Goal: Task Accomplishment & Management: Manage account settings

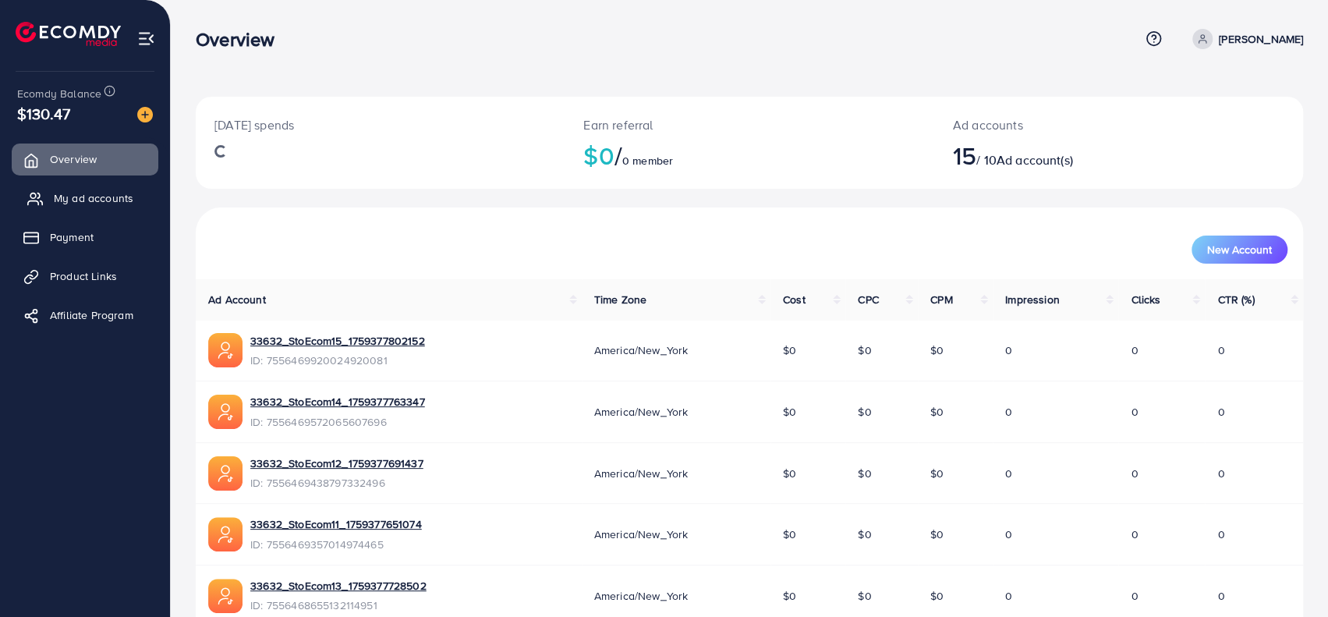
click at [85, 193] on span "My ad accounts" at bounding box center [94, 198] width 80 height 16
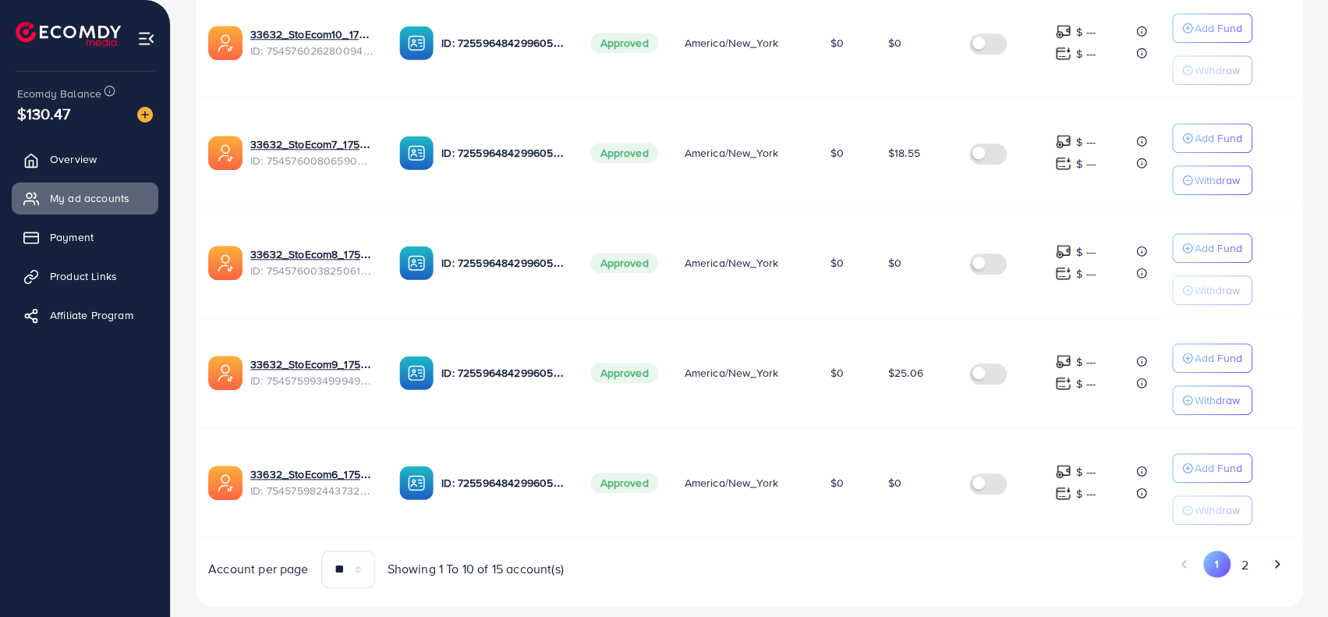
scroll to position [958, 0]
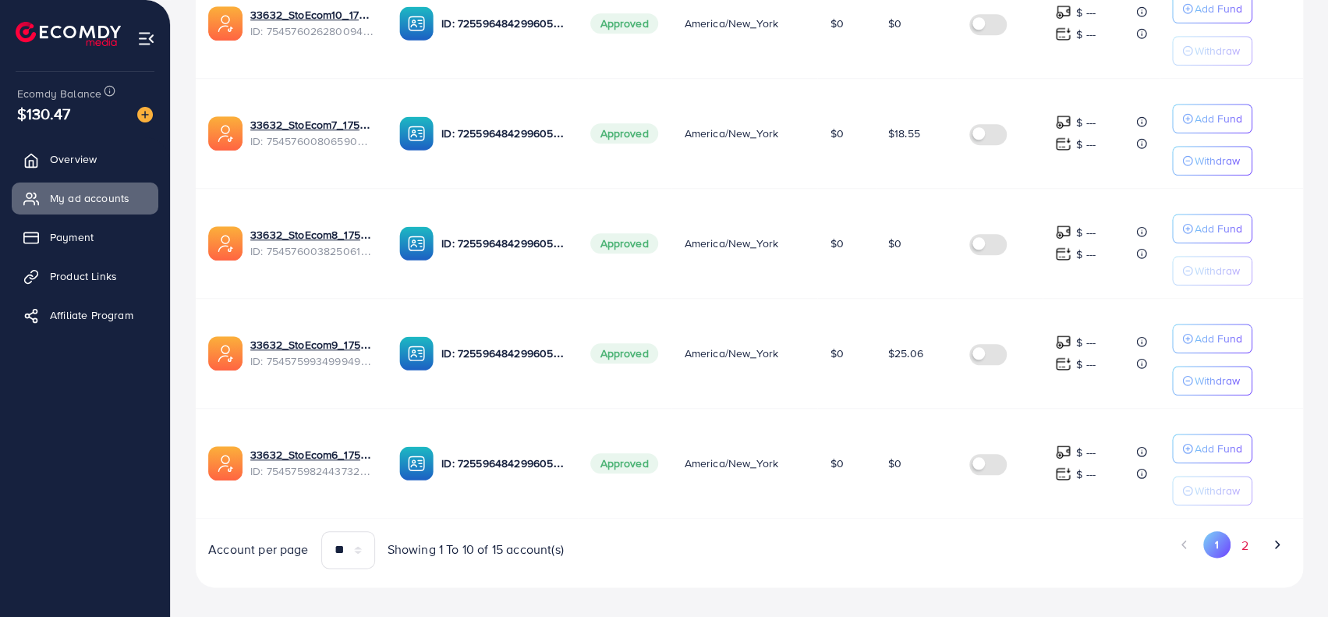
click at [1243, 540] on button "2" at bounding box center [1245, 545] width 28 height 29
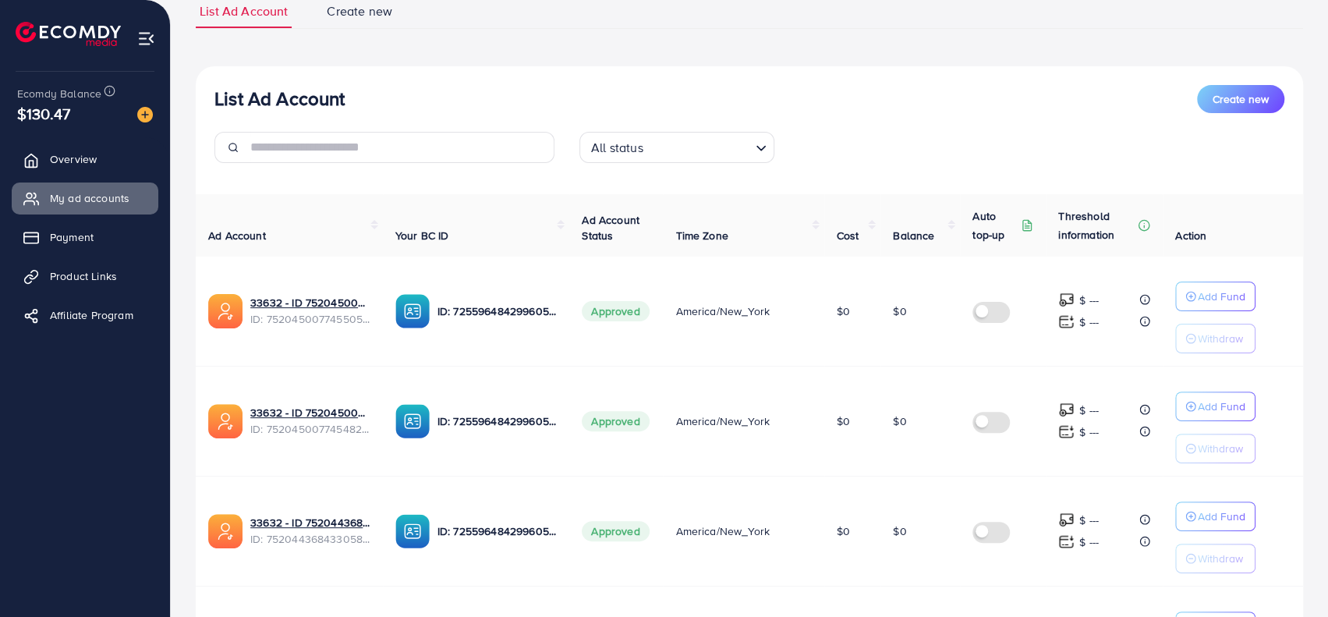
scroll to position [415, 0]
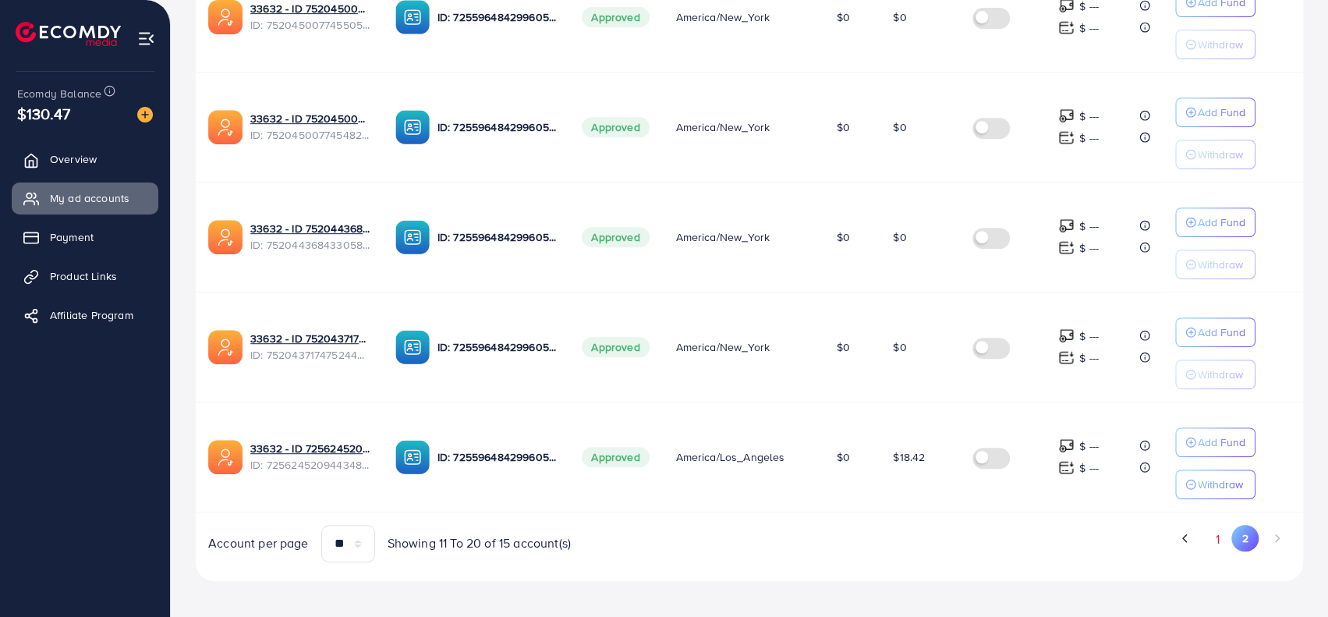
click at [1207, 537] on button "1" at bounding box center [1217, 539] width 27 height 29
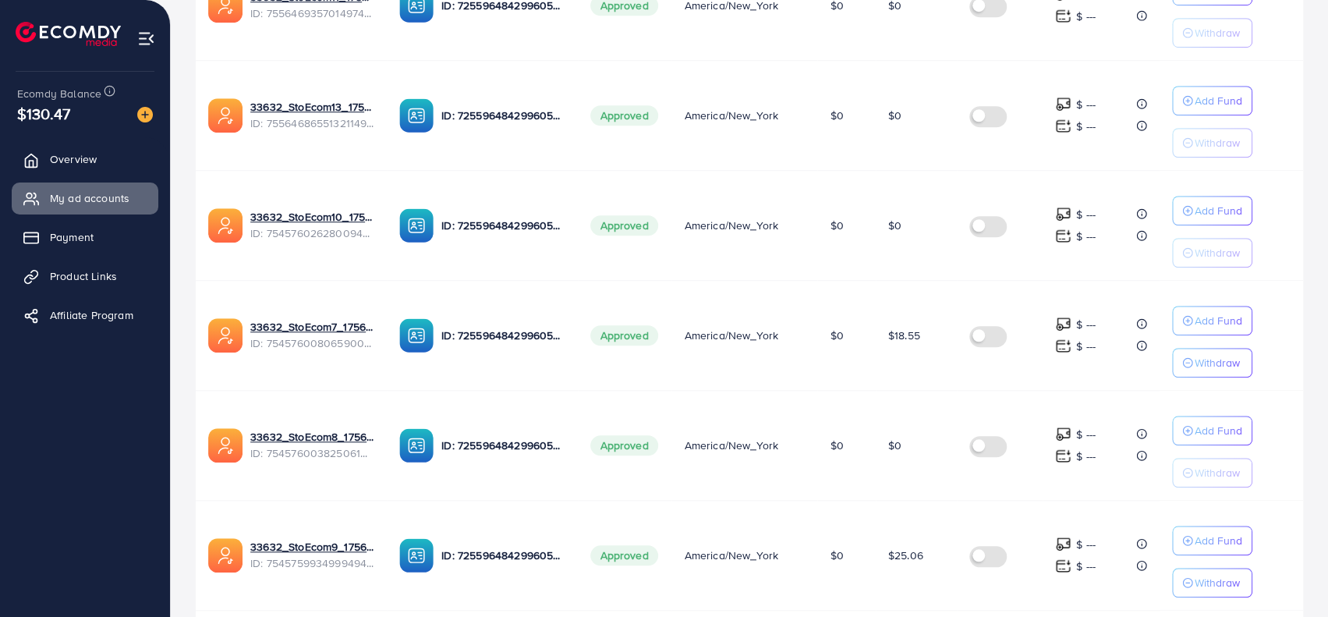
scroll to position [780, 0]
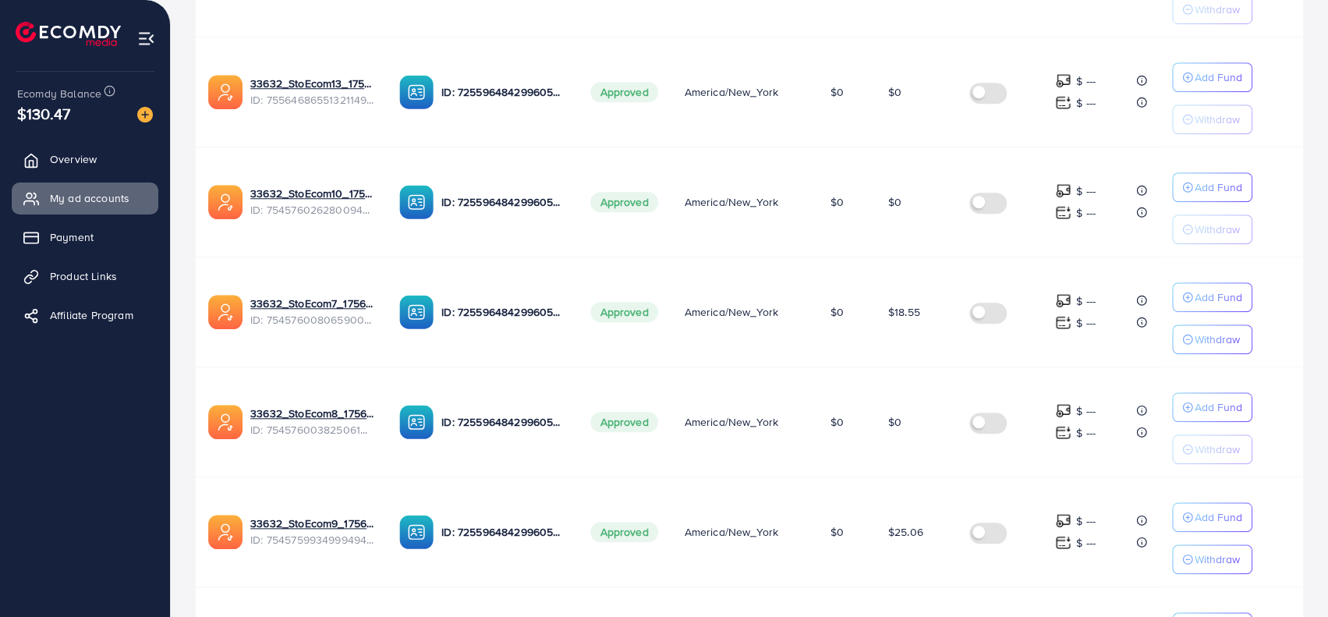
click at [677, 223] on td "America/New_York" at bounding box center [744, 202] width 146 height 110
click at [364, 347] on td "33632_StoEcom7_1756884208465 ID: 7545760080659005456" at bounding box center [291, 312] width 191 height 110
click at [638, 228] on td "Approved" at bounding box center [625, 202] width 94 height 110
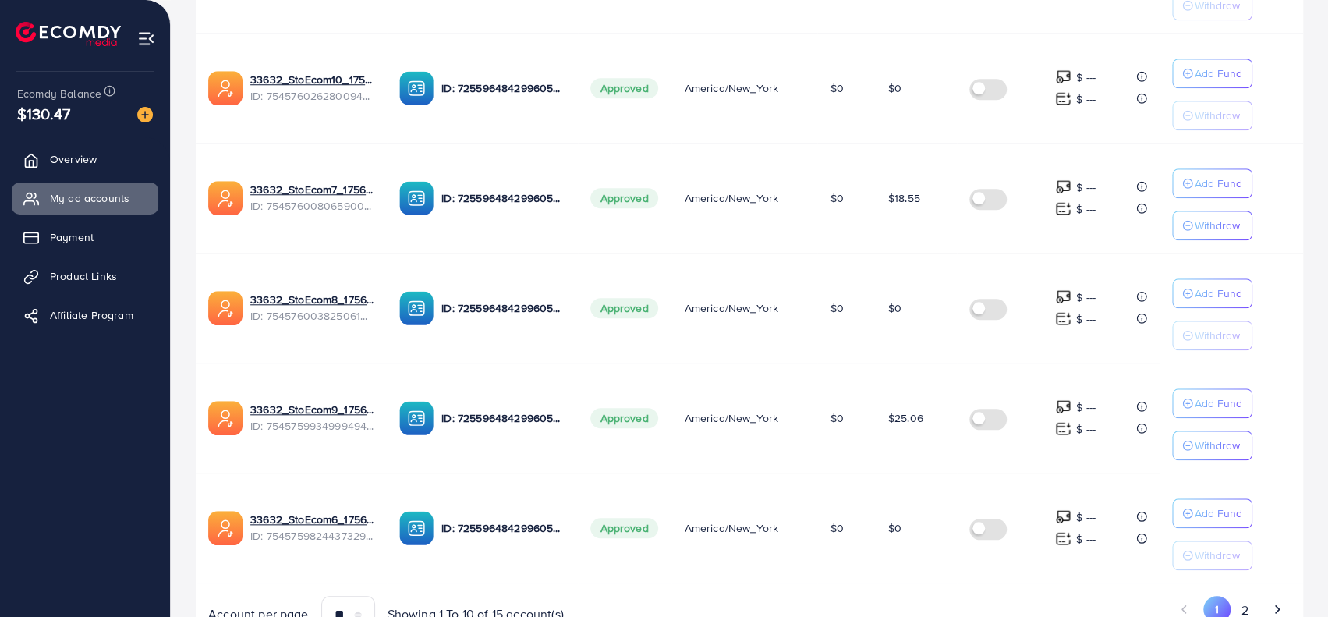
scroll to position [880, 0]
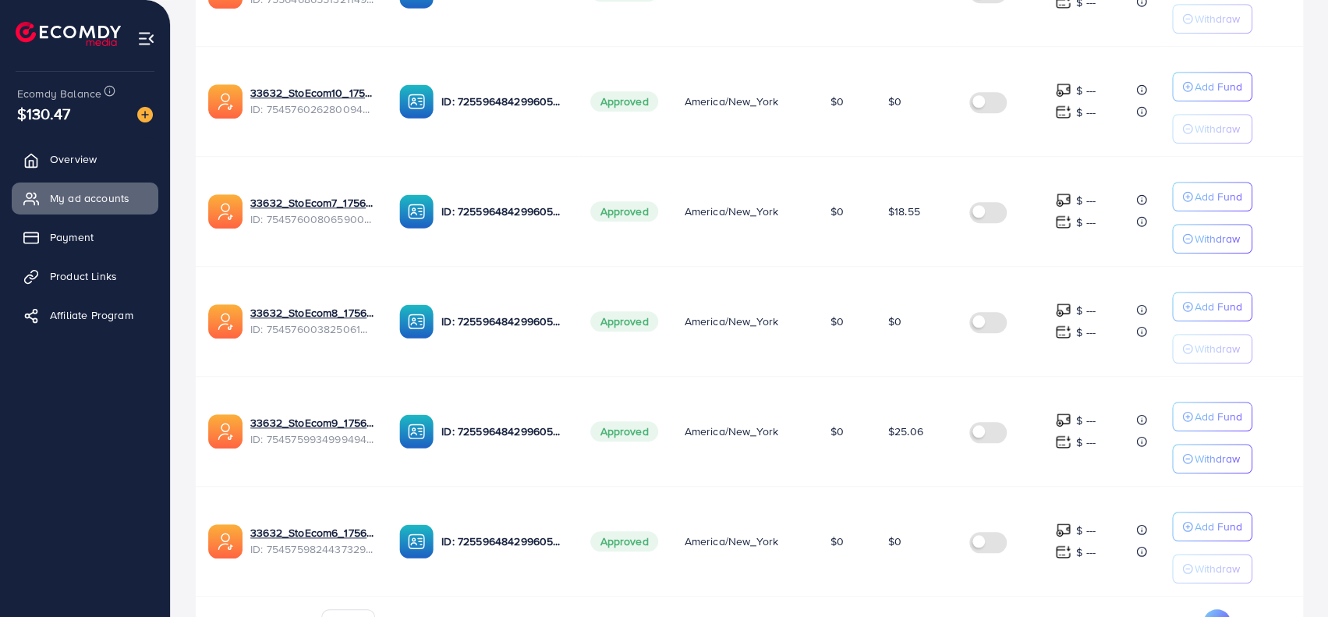
click at [1247, 611] on button "2" at bounding box center [1245, 623] width 28 height 29
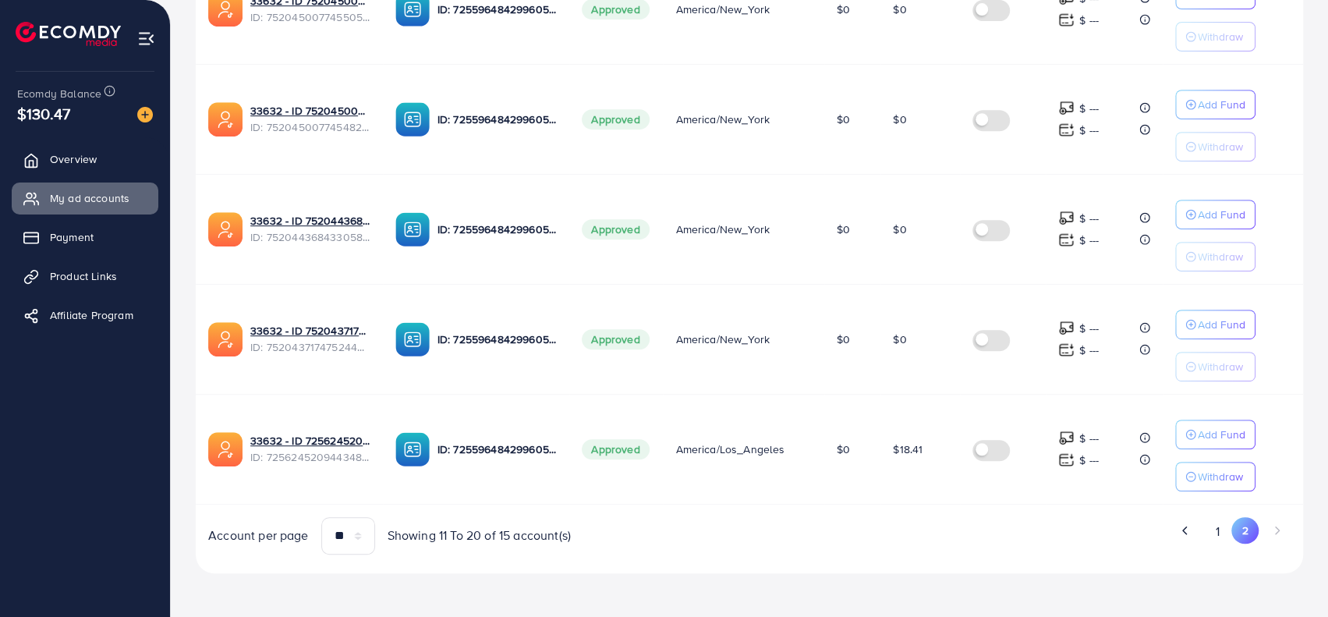
scroll to position [415, 0]
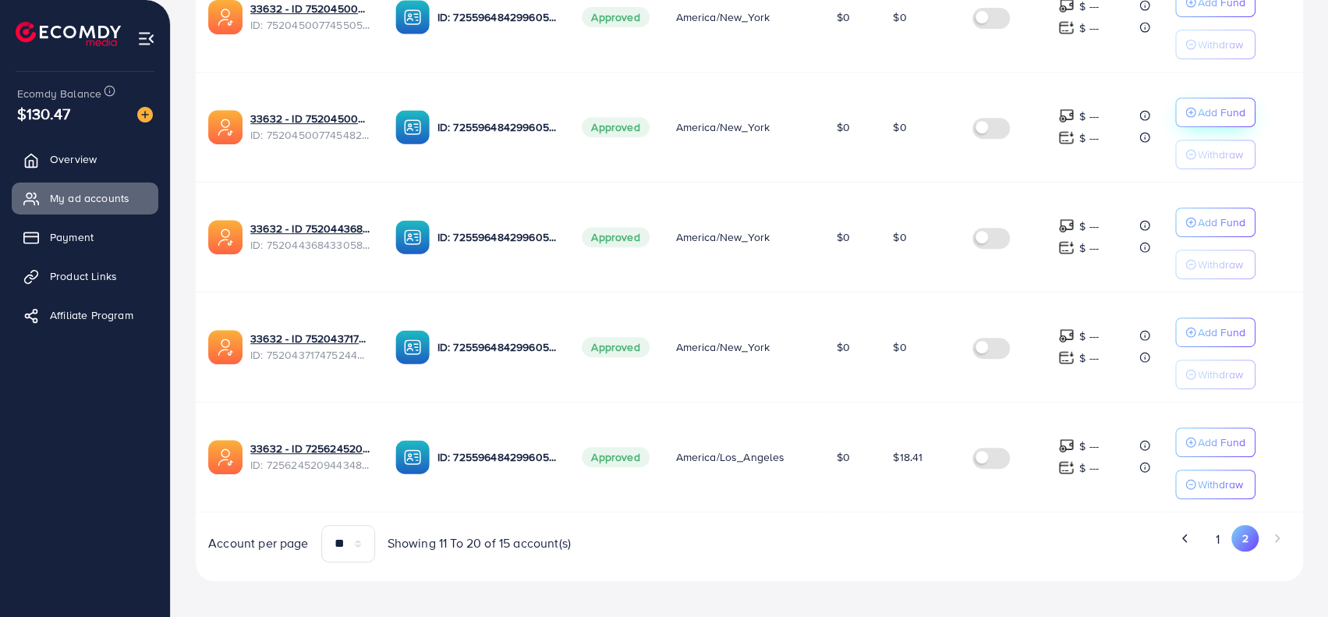
click at [1188, 112] on icon "button" at bounding box center [1190, 112] width 11 height 11
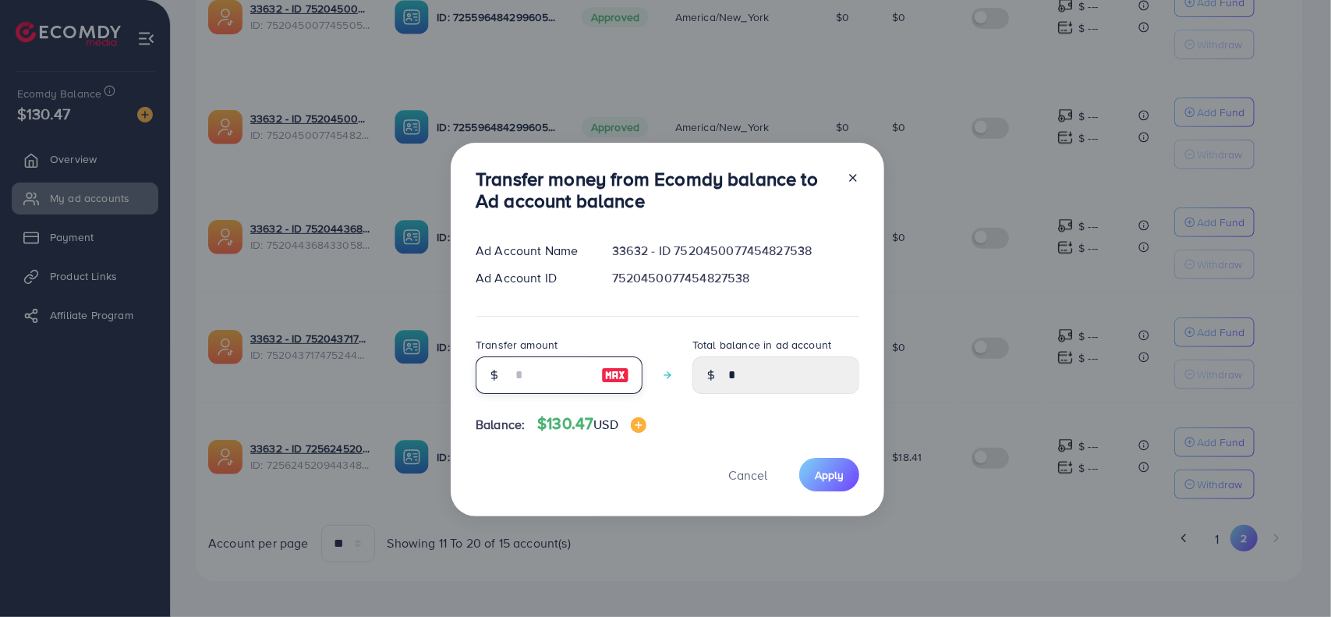
click at [567, 379] on input "number" at bounding box center [551, 374] width 78 height 37
type input "*"
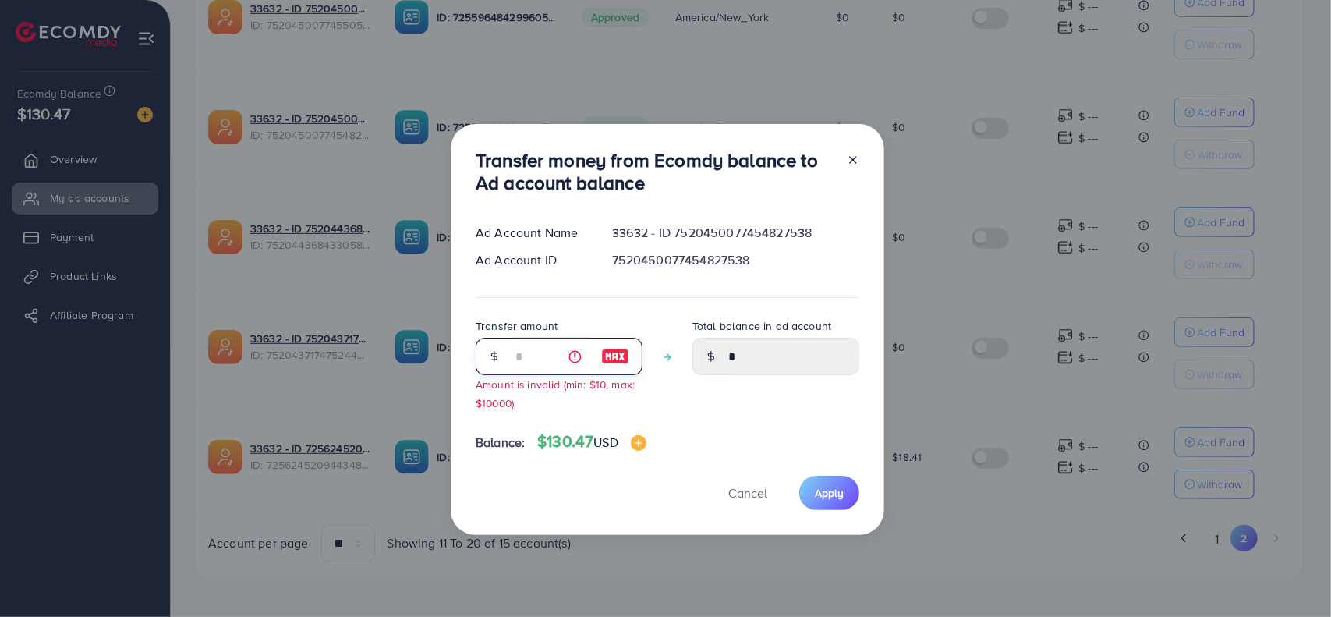
type input "****"
type input "**"
type input "*****"
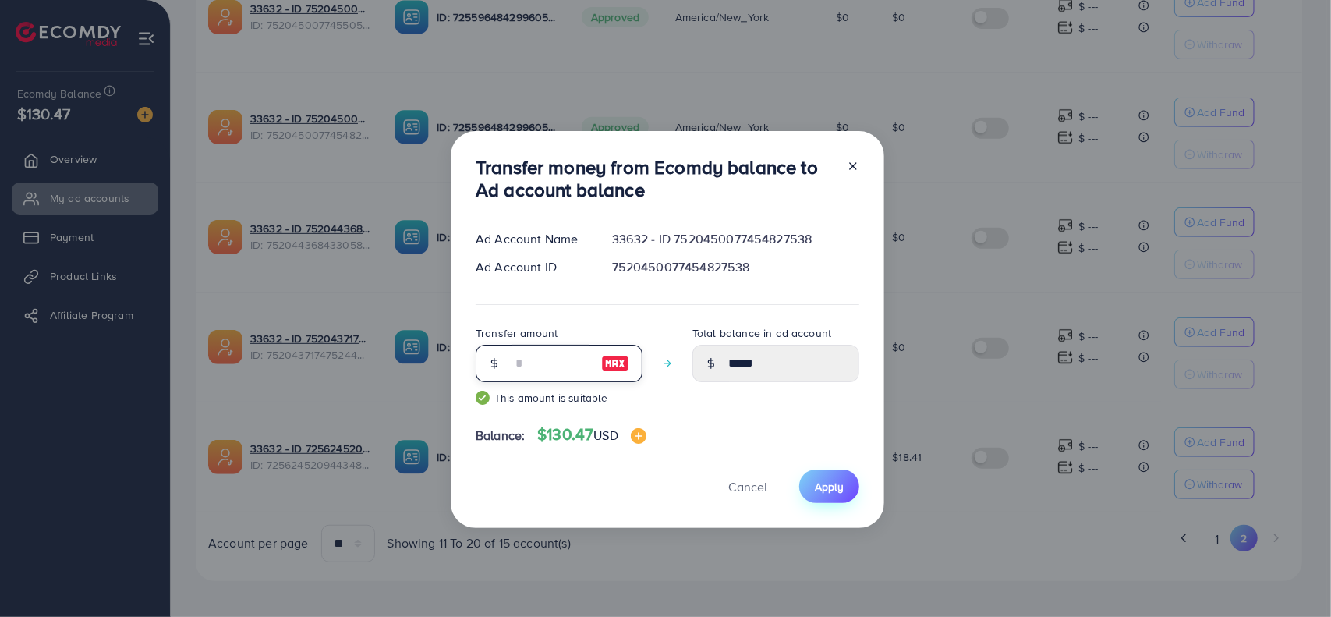
type input "**"
click at [827, 495] on button "Apply" at bounding box center [829, 486] width 60 height 34
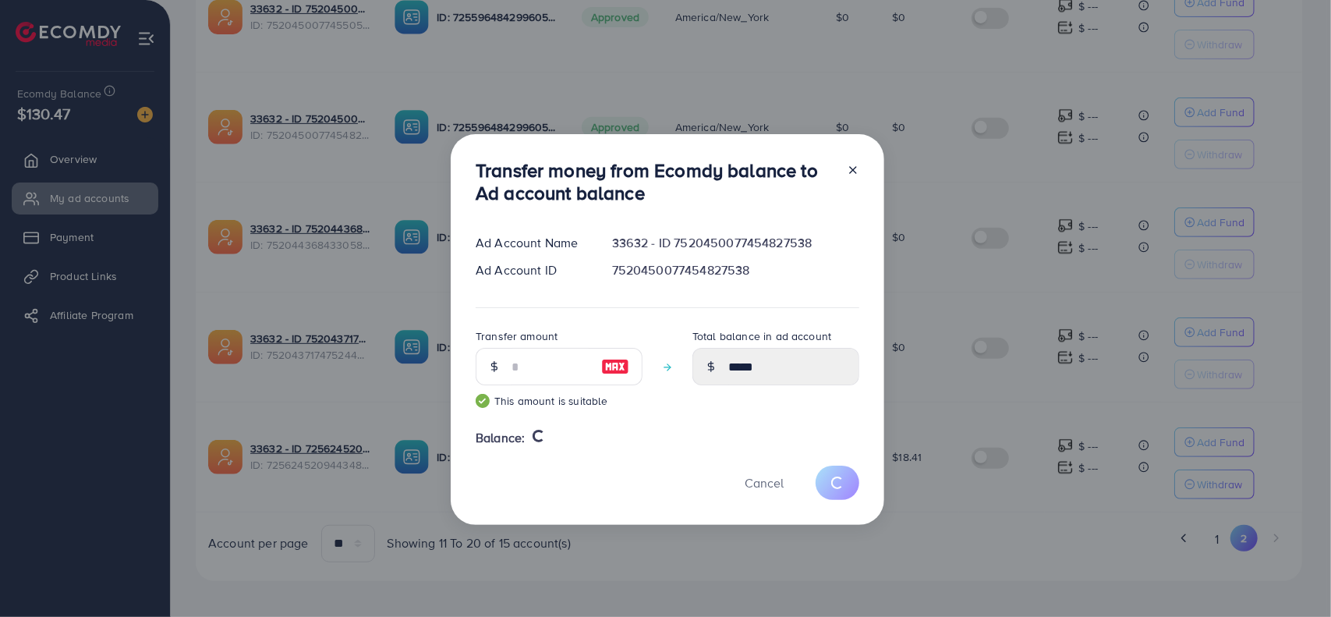
type input "*"
